Goal: Task Accomplishment & Management: Manage account settings

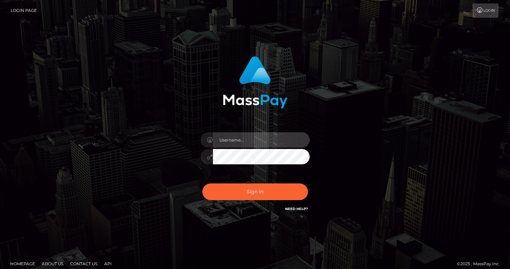
click at [243, 139] on input "text" at bounding box center [261, 139] width 97 height 15
type input "jeffkatz"
click at [243, 140] on input "jeffkatz" at bounding box center [261, 139] width 97 height 15
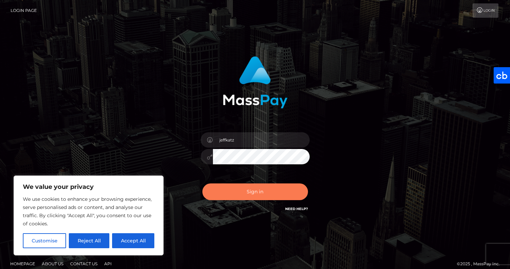
click at [243, 192] on button "Sign in" at bounding box center [255, 191] width 106 height 17
